Goal: Task Accomplishment & Management: Use online tool/utility

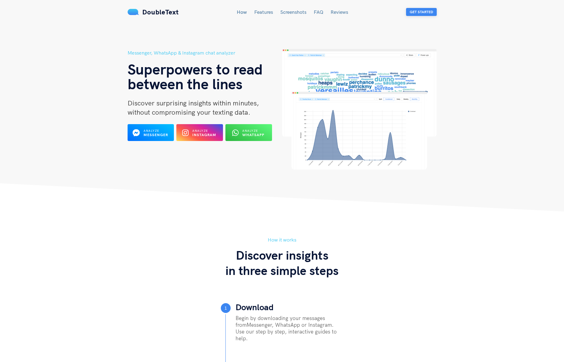
click at [417, 13] on button "Get Started" at bounding box center [421, 12] width 31 height 8
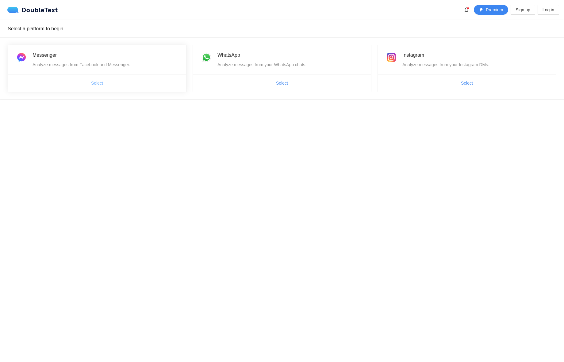
click at [104, 83] on button "Select" at bounding box center [97, 83] width 22 height 10
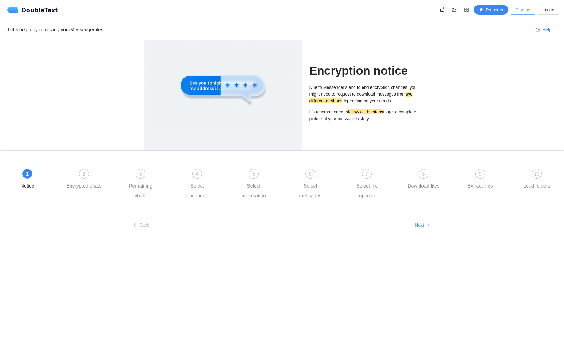
click at [525, 10] on span "Sign up" at bounding box center [523, 9] width 14 height 7
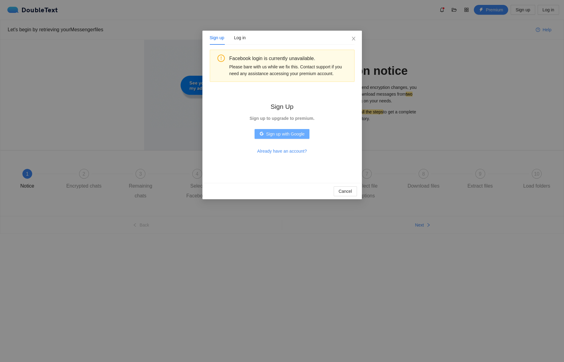
click at [293, 134] on span "Sign up with Google" at bounding box center [285, 134] width 38 height 7
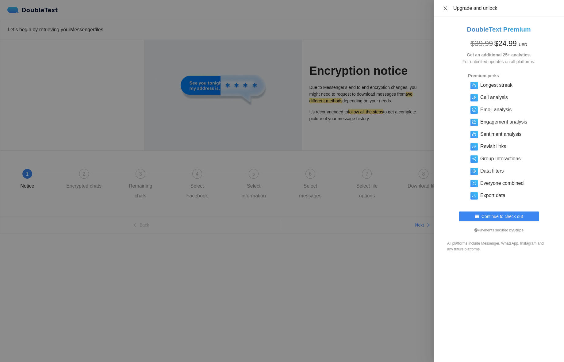
click at [446, 9] on icon "close" at bounding box center [445, 8] width 3 height 4
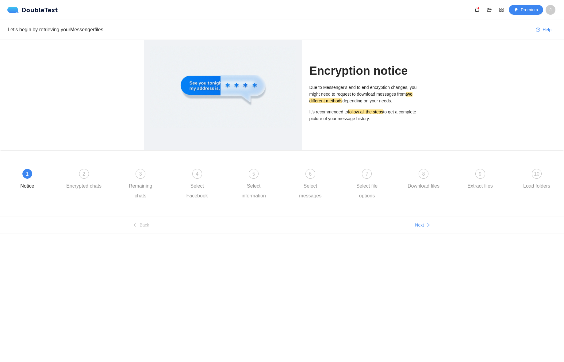
click at [427, 232] on ul "Back Next" at bounding box center [281, 224] width 563 height 17
click at [422, 226] on span "Next" at bounding box center [419, 225] width 9 height 7
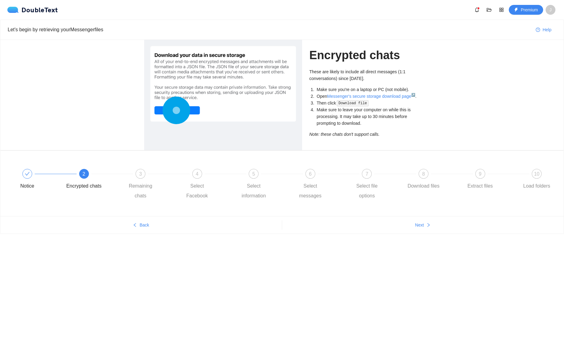
click at [179, 110] on circle at bounding box center [176, 110] width 5 height 5
click at [179, 110] on circle at bounding box center [176, 110] width 9 height 9
click at [356, 96] on link "Messenger's secure storage download page ↗" at bounding box center [371, 96] width 88 height 5
